Goal: Task Accomplishment & Management: Manage account settings

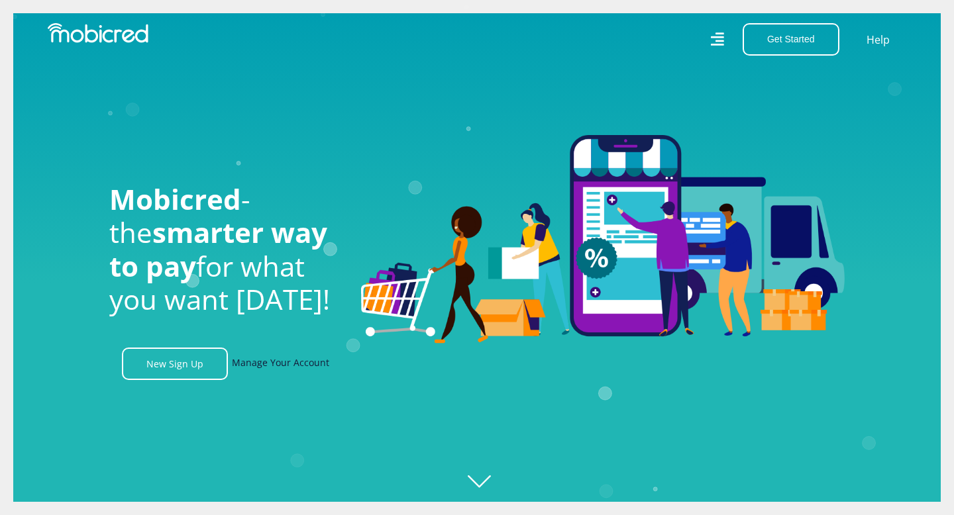
scroll to position [0, 944]
click at [301, 362] on link "Manage Your Account" at bounding box center [280, 364] width 97 height 32
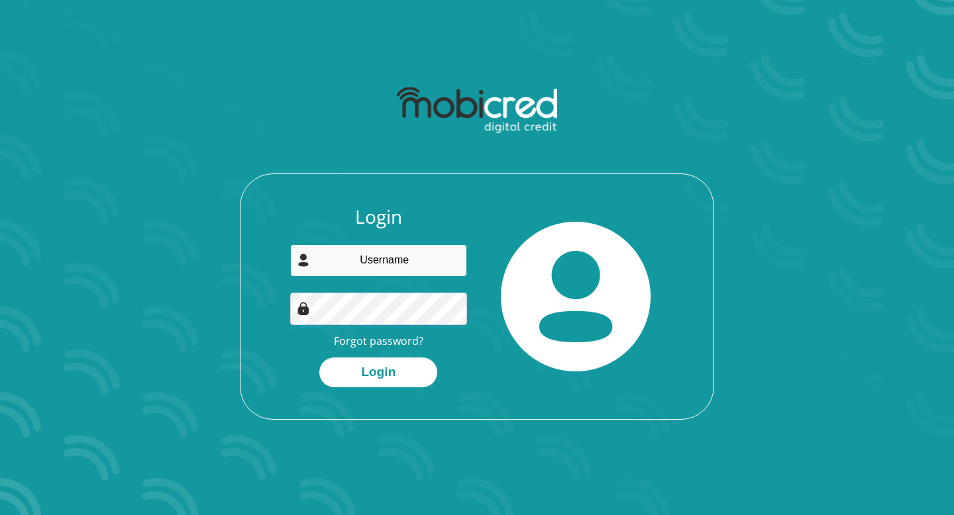
click at [369, 265] on input "email" at bounding box center [378, 260] width 177 height 32
type input "palesamash007@yahoo.com"
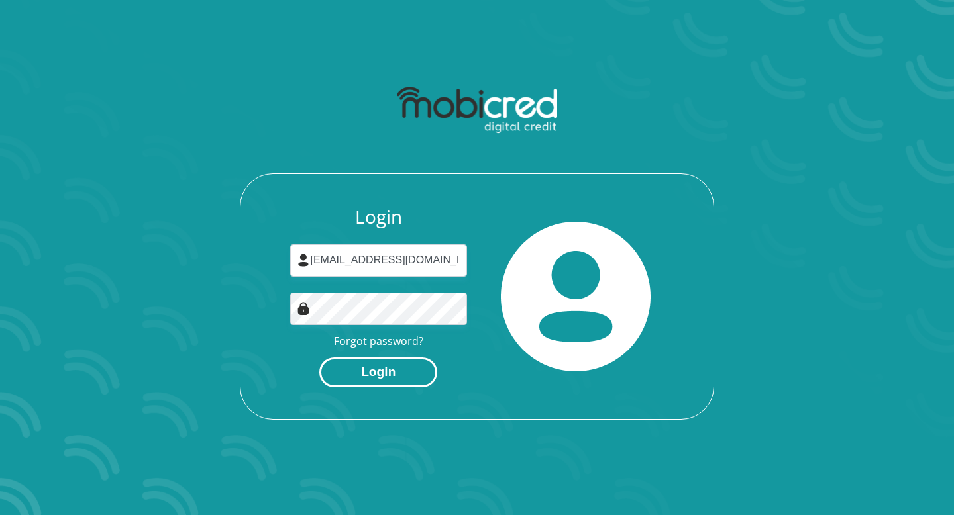
click at [364, 362] on button "Login" at bounding box center [378, 373] width 118 height 30
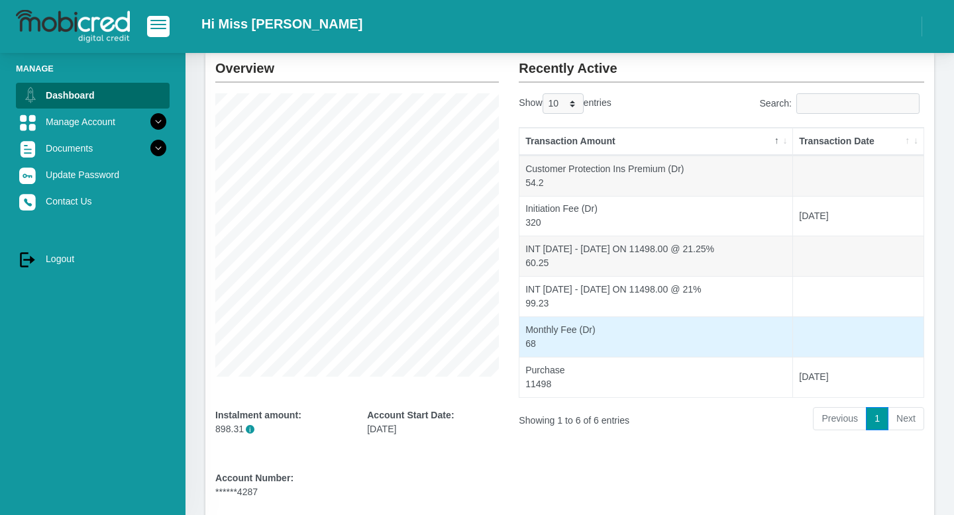
scroll to position [55, 0]
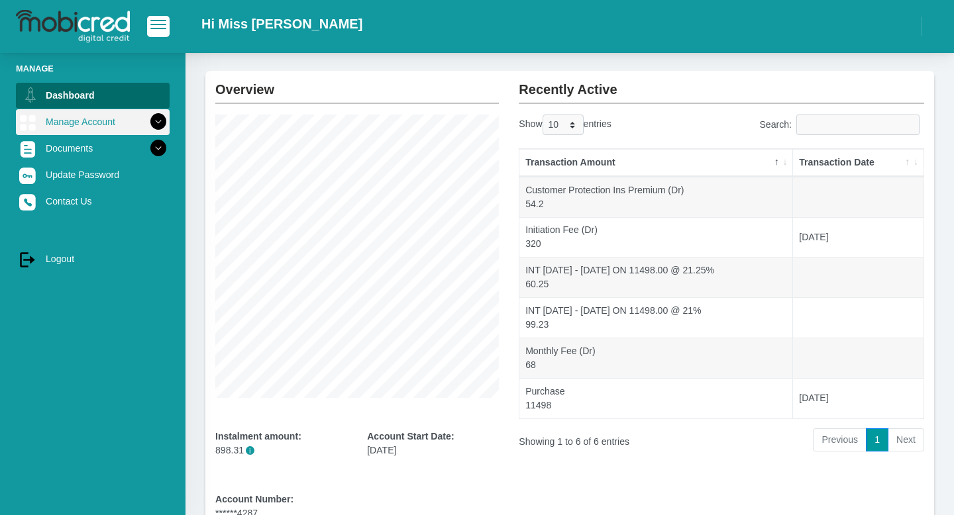
click at [163, 119] on icon at bounding box center [158, 122] width 23 height 23
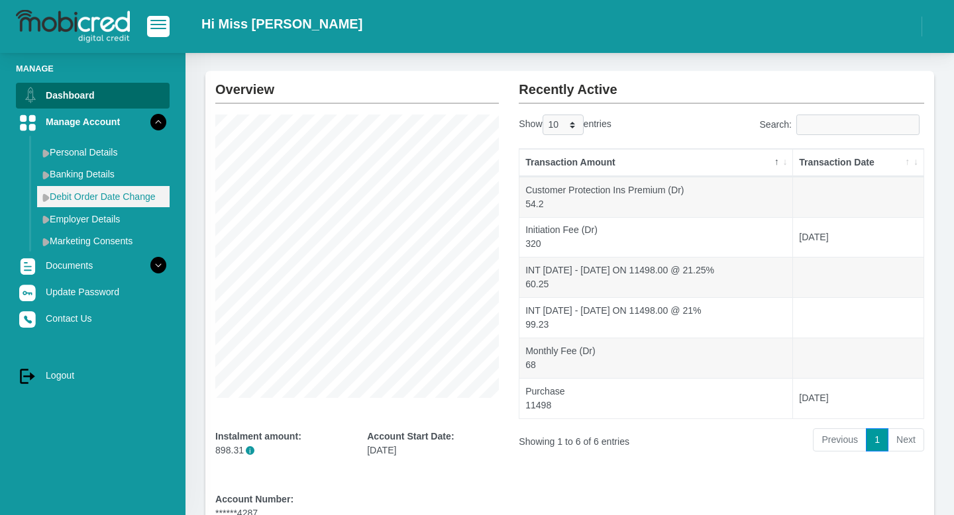
click at [138, 189] on link "Debit Order Date Change" at bounding box center [103, 196] width 132 height 21
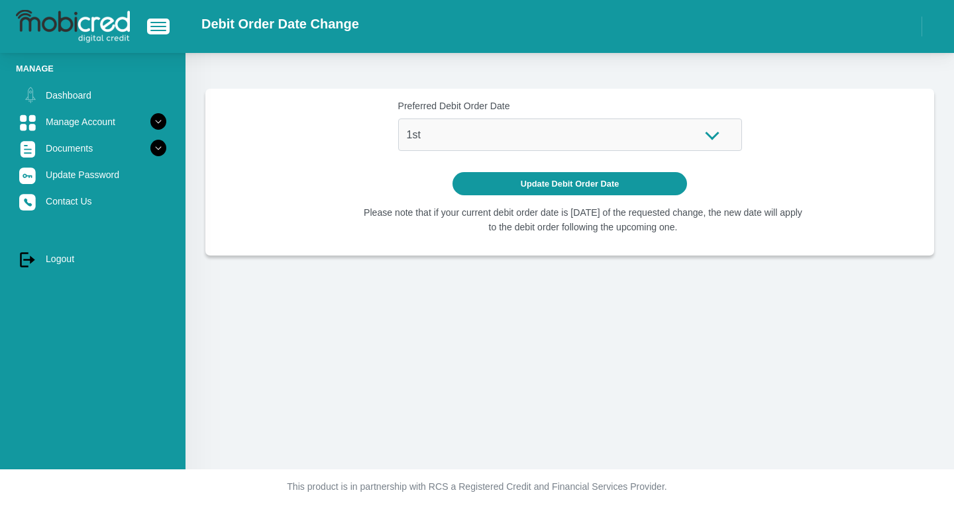
click at [709, 136] on div "Preferred Debit Order Date 1st 2nd 3rd 4th 5th 7th 18th 19th 20th 21st 22nd 23r…" at bounding box center [570, 125] width 344 height 52
click at [159, 119] on icon at bounding box center [158, 122] width 23 height 23
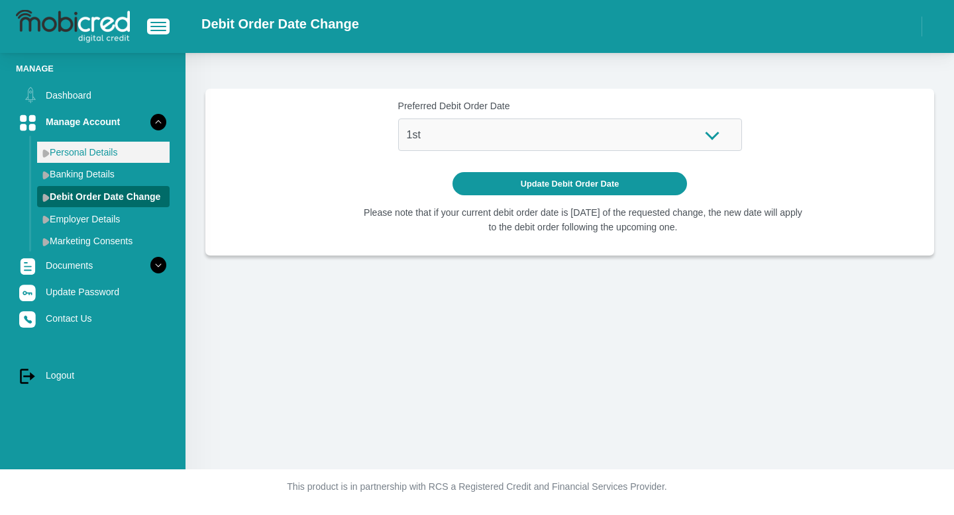
click at [117, 157] on link "Personal Details" at bounding box center [103, 152] width 132 height 21
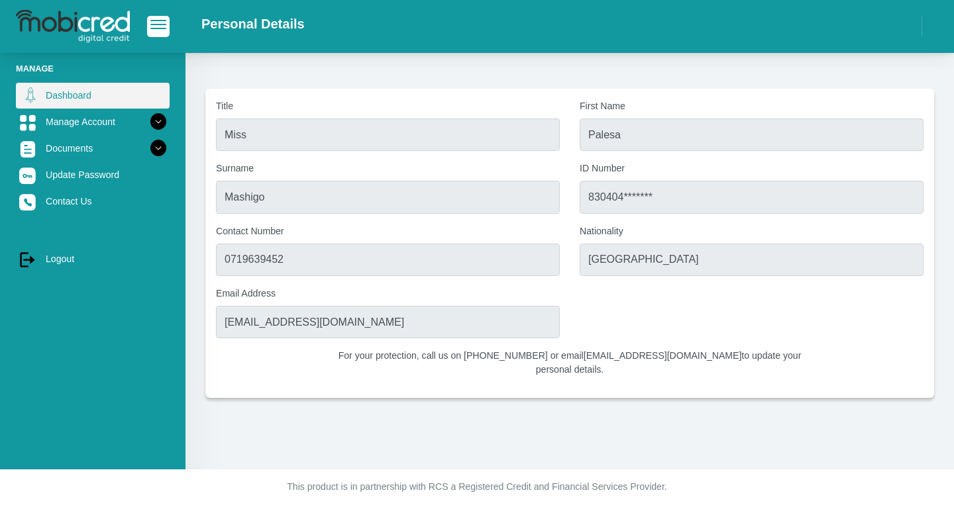
click at [72, 94] on link "Dashboard" at bounding box center [93, 95] width 154 height 25
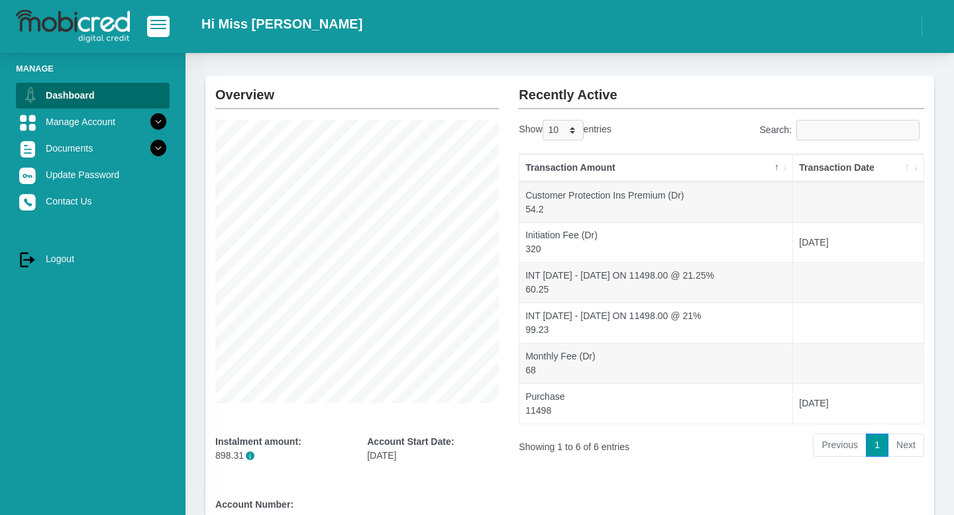
scroll to position [32, 0]
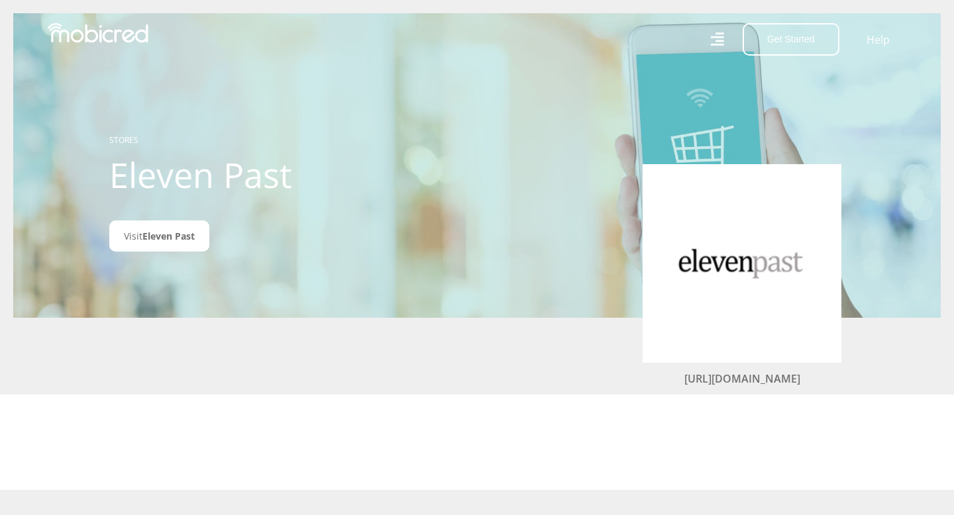
click at [706, 264] on img at bounding box center [741, 263] width 159 height 159
